Goal: Transaction & Acquisition: Purchase product/service

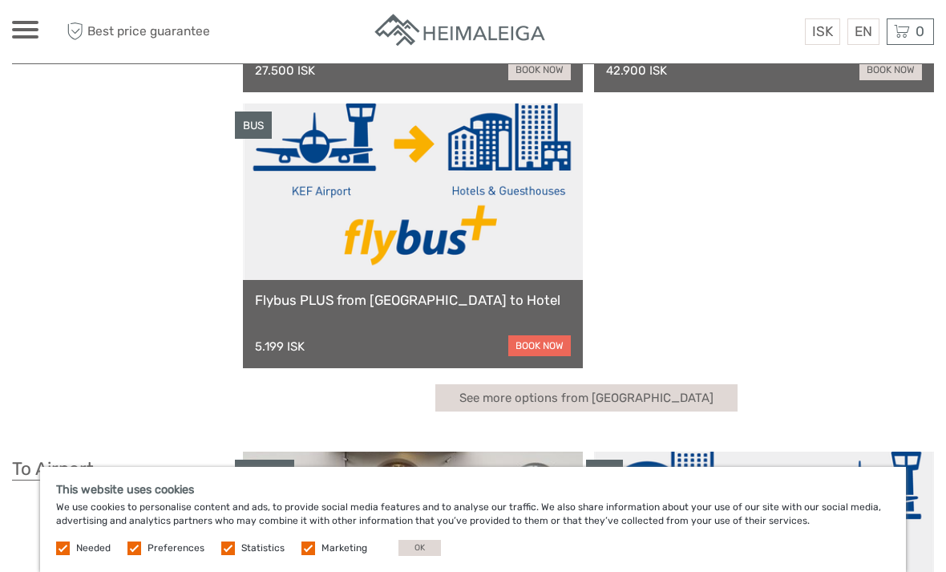
click at [549, 345] on link "book now" at bounding box center [539, 345] width 63 height 21
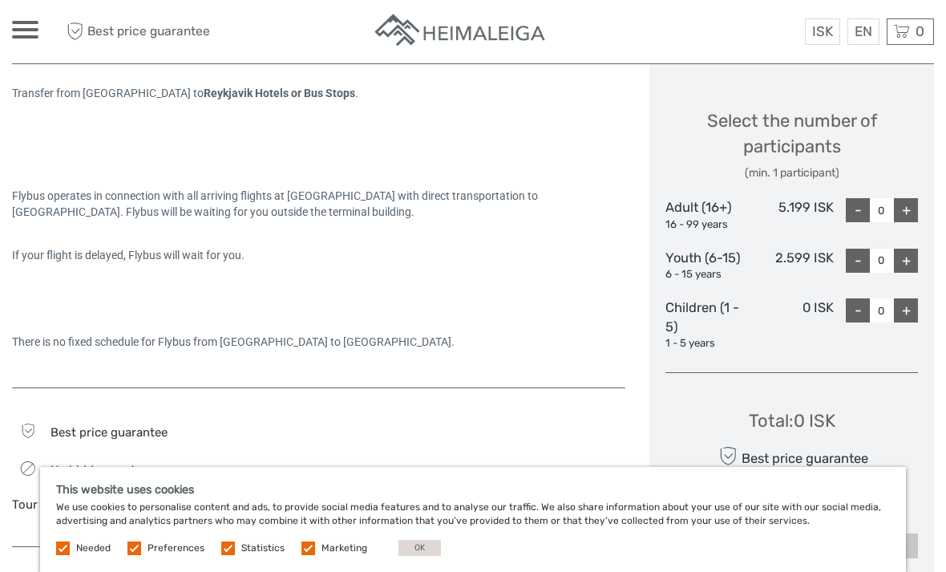
scroll to position [656, 0]
click at [902, 213] on div "+" at bounding box center [906, 210] width 24 height 24
type input "1"
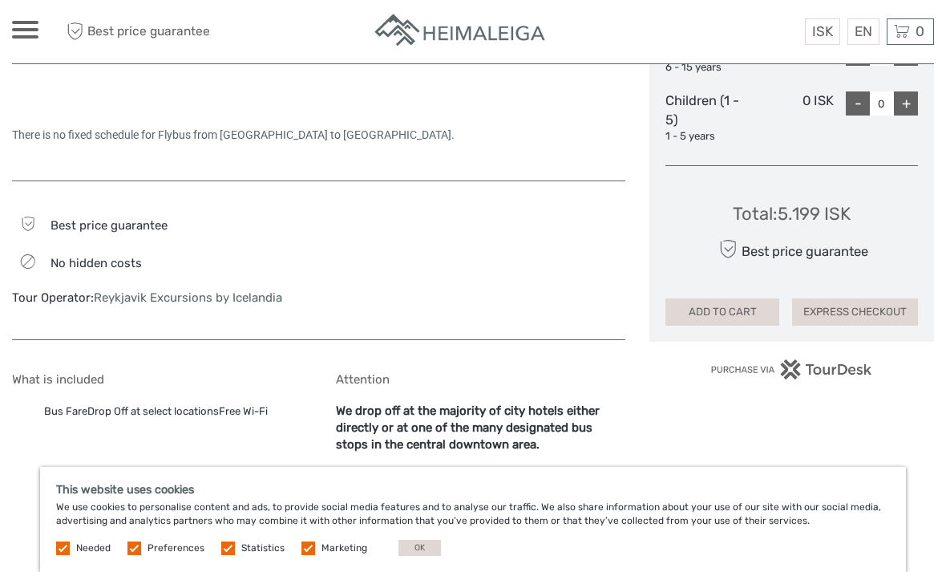
scroll to position [890, 0]
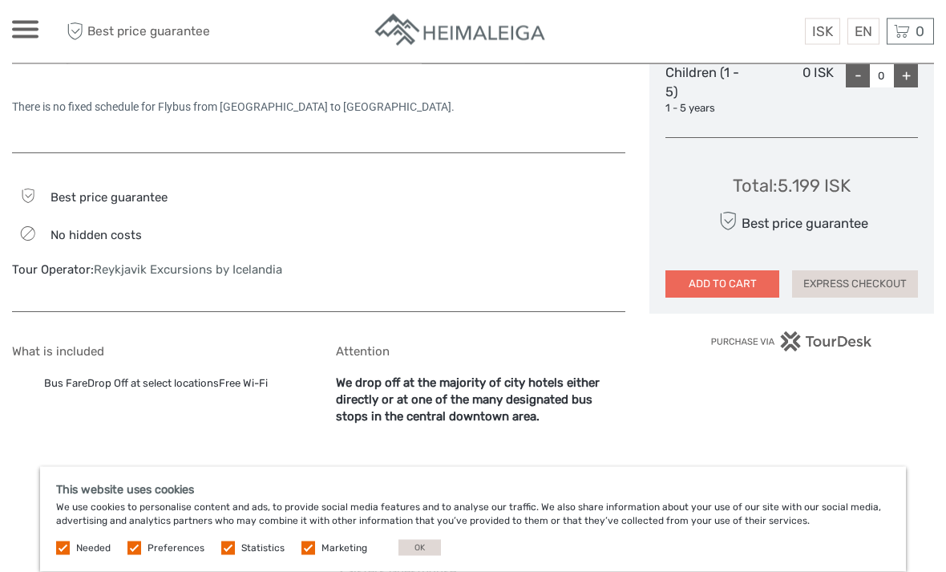
click at [733, 280] on button "ADD TO CART" at bounding box center [723, 284] width 114 height 27
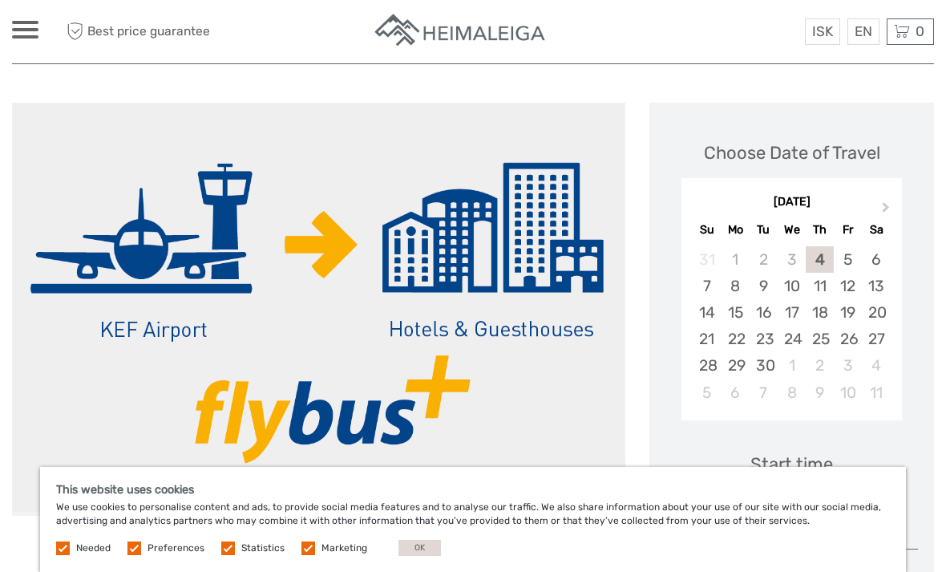
scroll to position [166, 0]
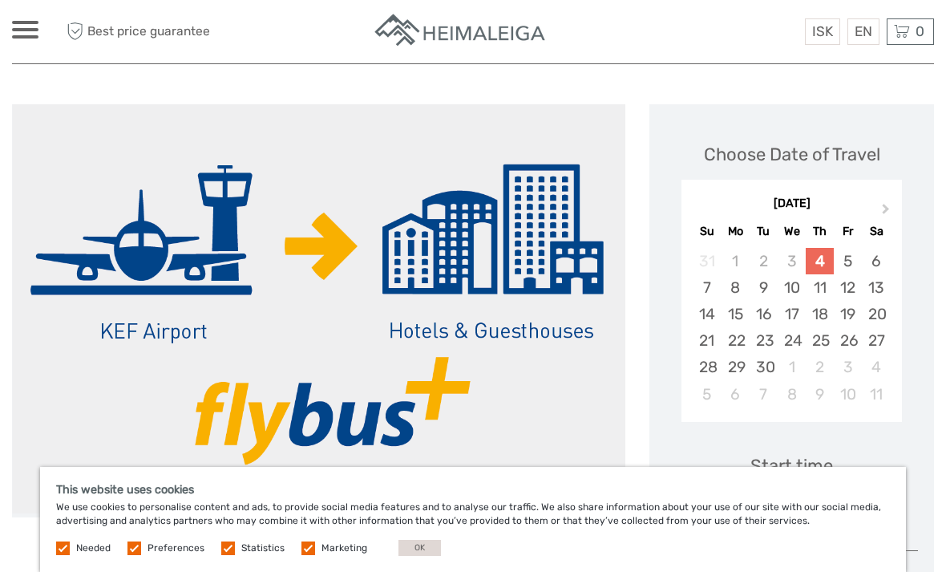
click at [824, 261] on div "4" at bounding box center [820, 261] width 28 height 26
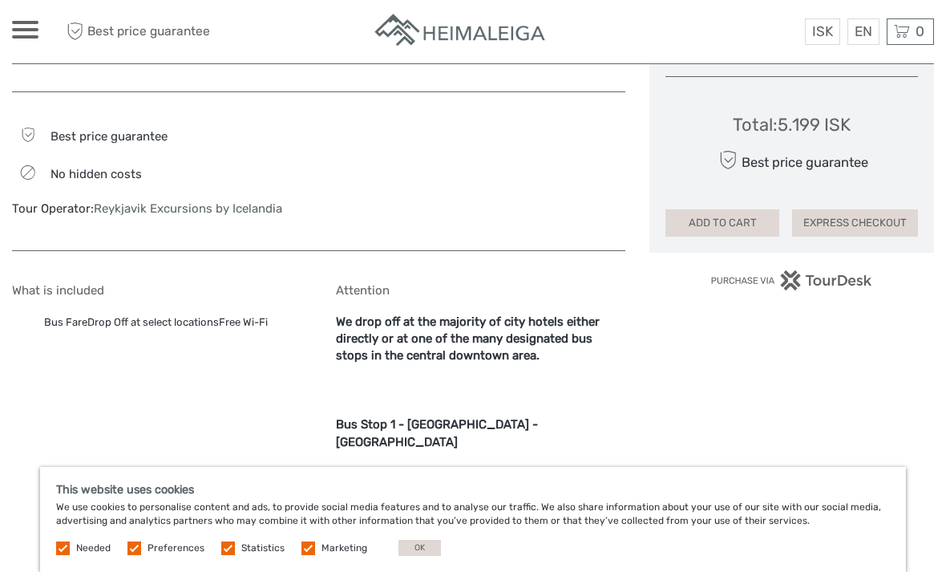
scroll to position [952, 0]
click at [723, 215] on button "ADD TO CART" at bounding box center [723, 222] width 114 height 27
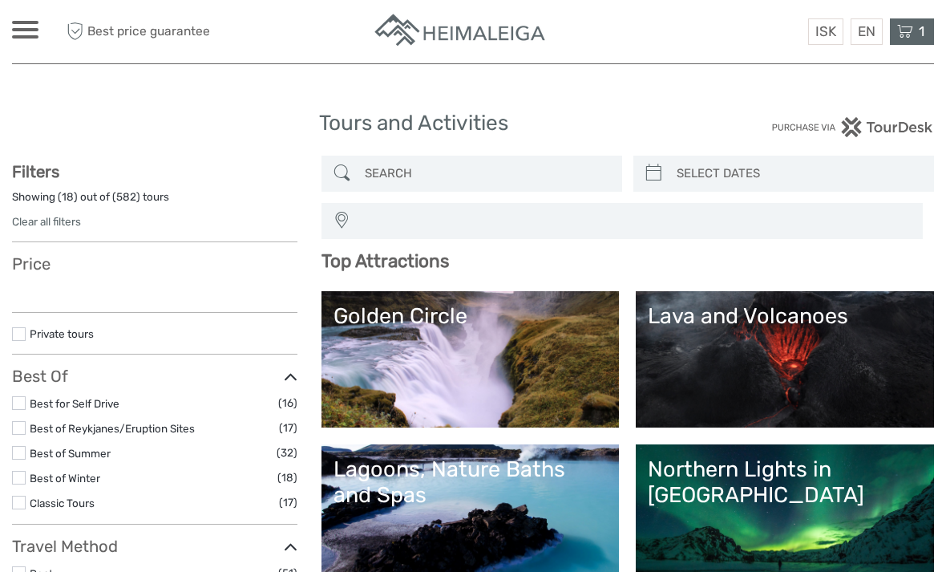
select select
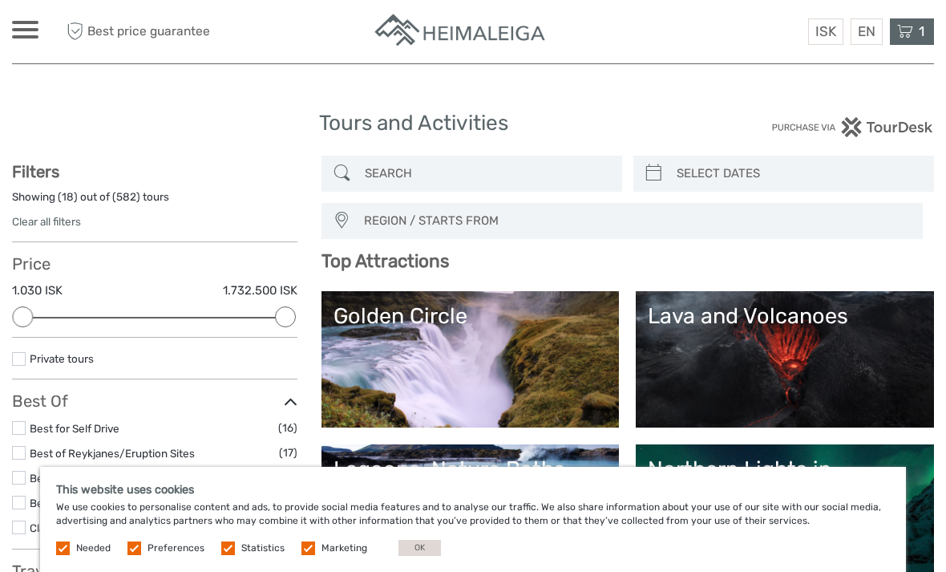
click at [909, 32] on icon at bounding box center [905, 32] width 16 height 20
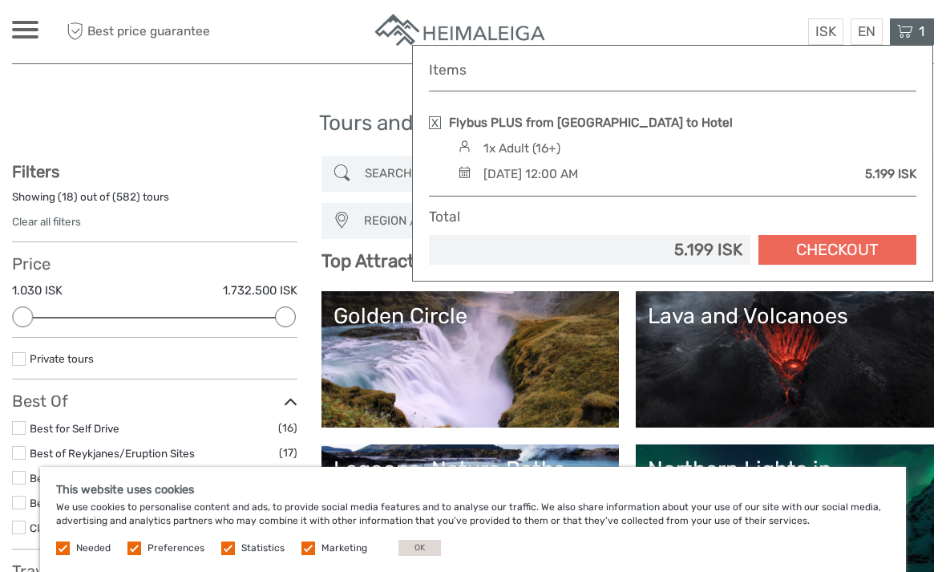
click at [831, 249] on link "Checkout" at bounding box center [838, 250] width 158 height 30
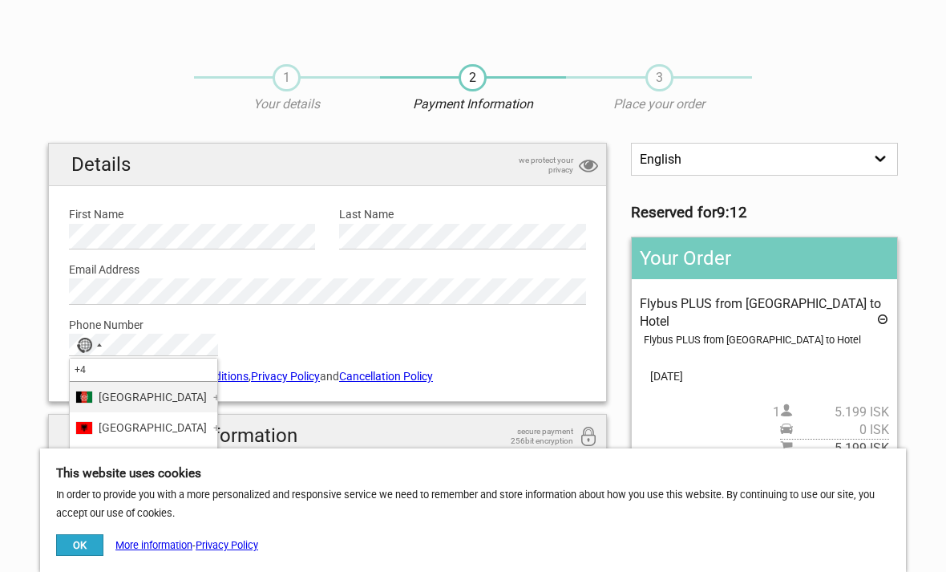
type input "+44"
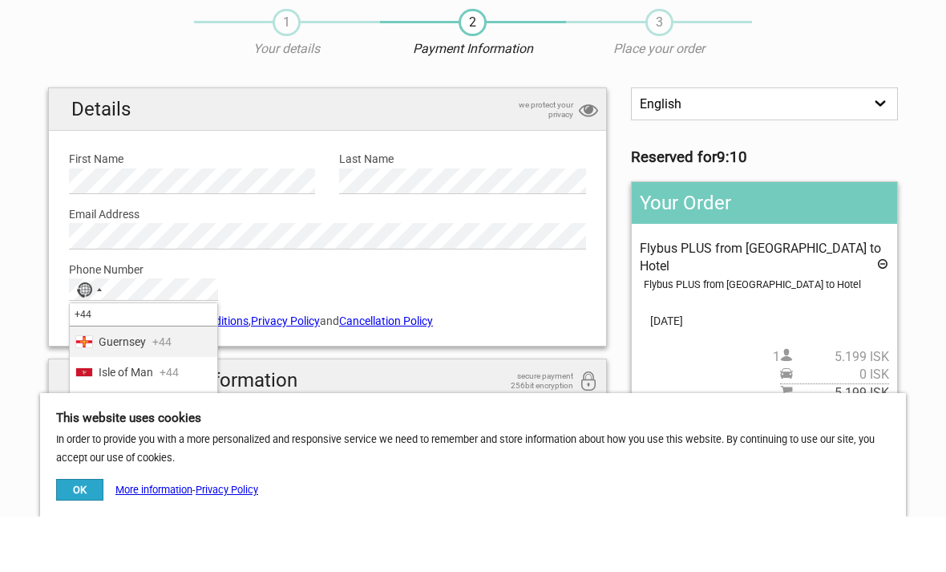
scroll to position [9, 0]
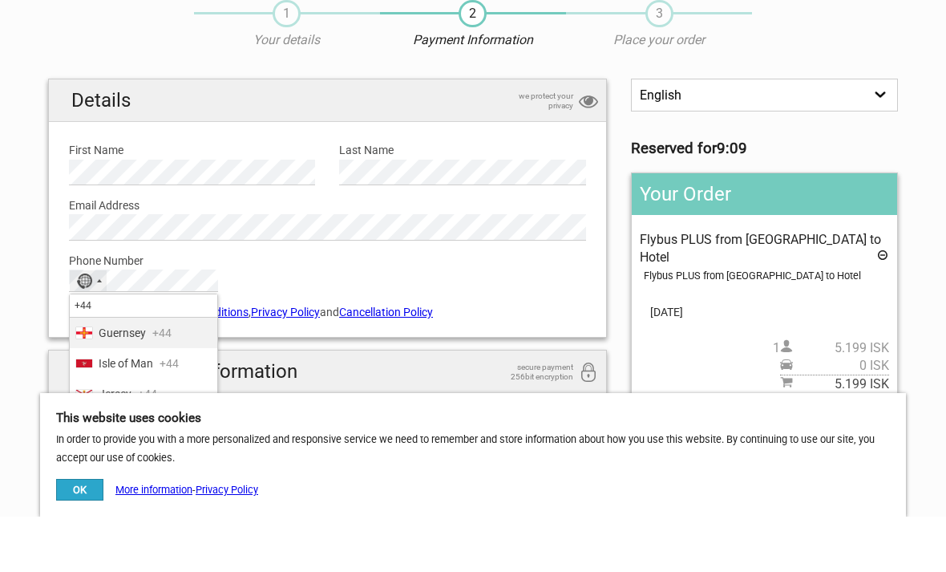
click at [170, 472] on span "[GEOGRAPHIC_DATA]" at bounding box center [153, 481] width 108 height 18
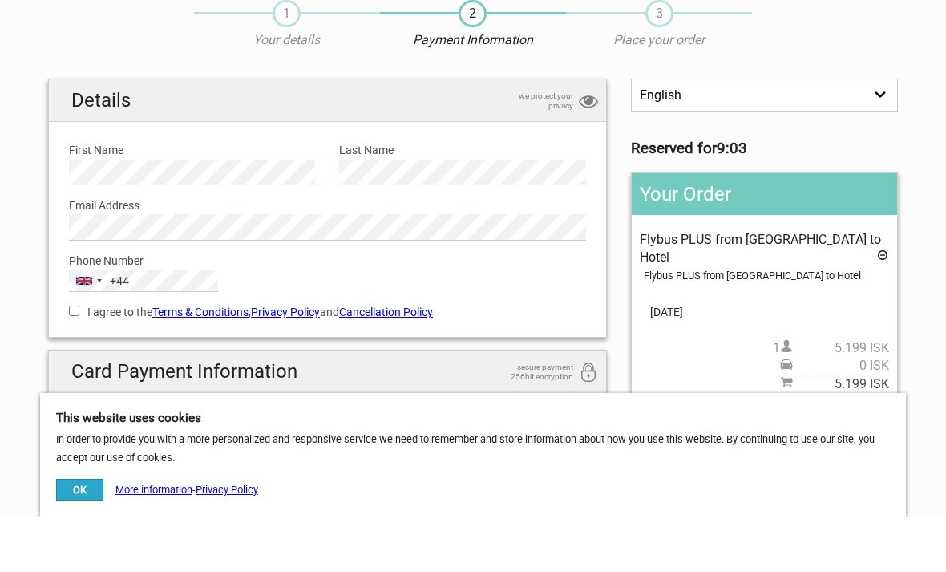
click at [83, 358] on label "I agree to the Terms & Conditions , Privacy Policy and Cancellation Policy" at bounding box center [327, 367] width 517 height 18
click at [79, 361] on input "I agree to the Terms & Conditions , Privacy Policy and Cancellation Policy" at bounding box center [74, 366] width 10 height 10
checkbox input "true"
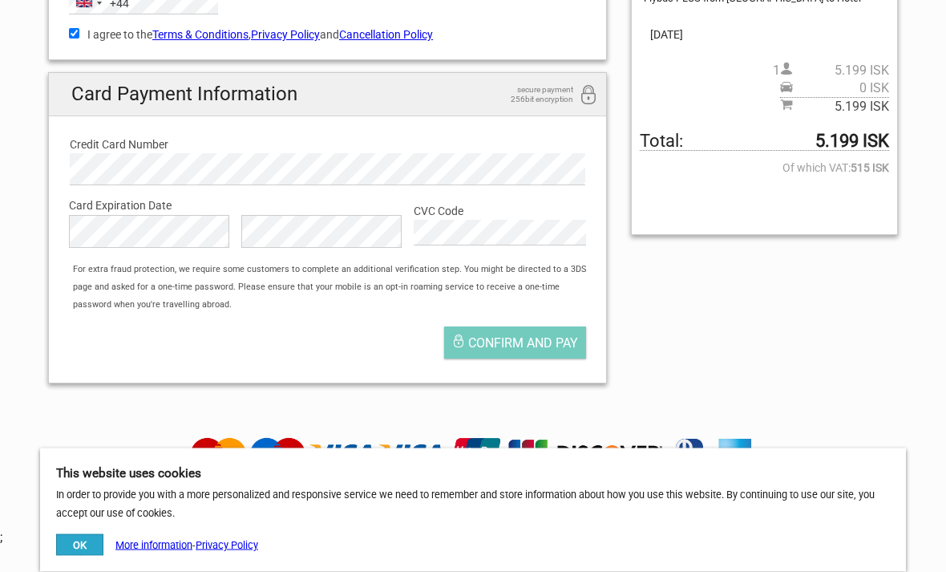
scroll to position [345, 0]
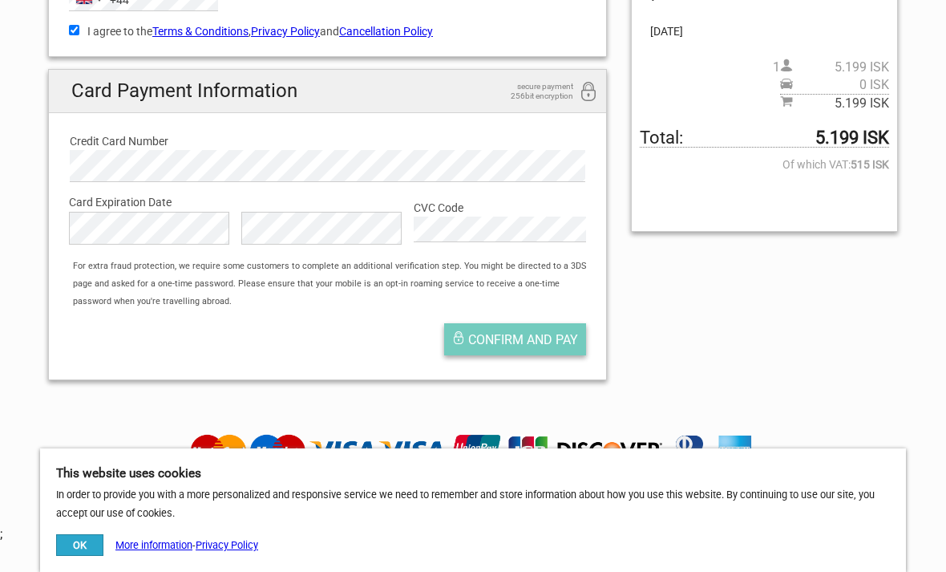
click at [517, 342] on span "Confirm and pay" at bounding box center [523, 339] width 110 height 15
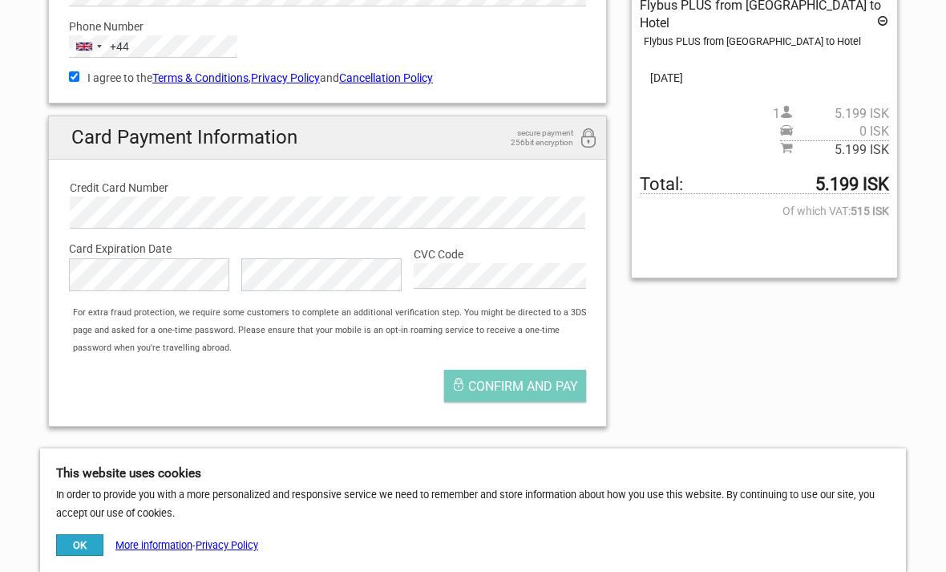
scroll to position [311, 0]
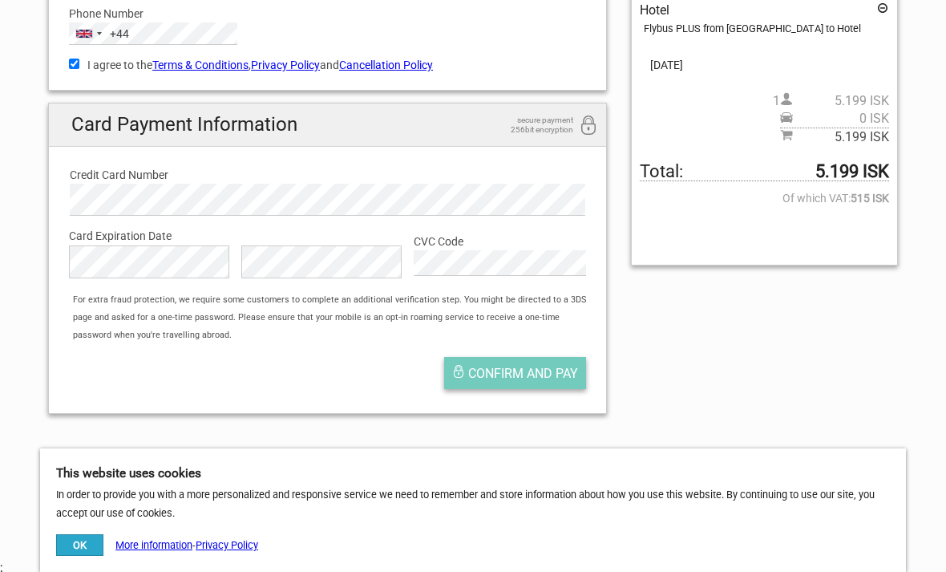
click at [530, 366] on span "Confirm and pay" at bounding box center [523, 373] width 110 height 15
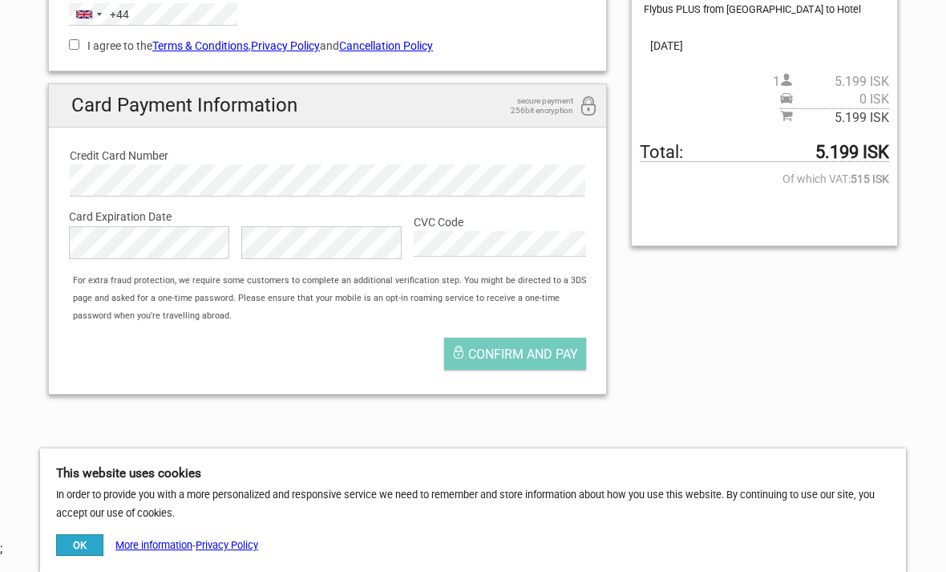
scroll to position [338, 0]
